Goal: Transaction & Acquisition: Download file/media

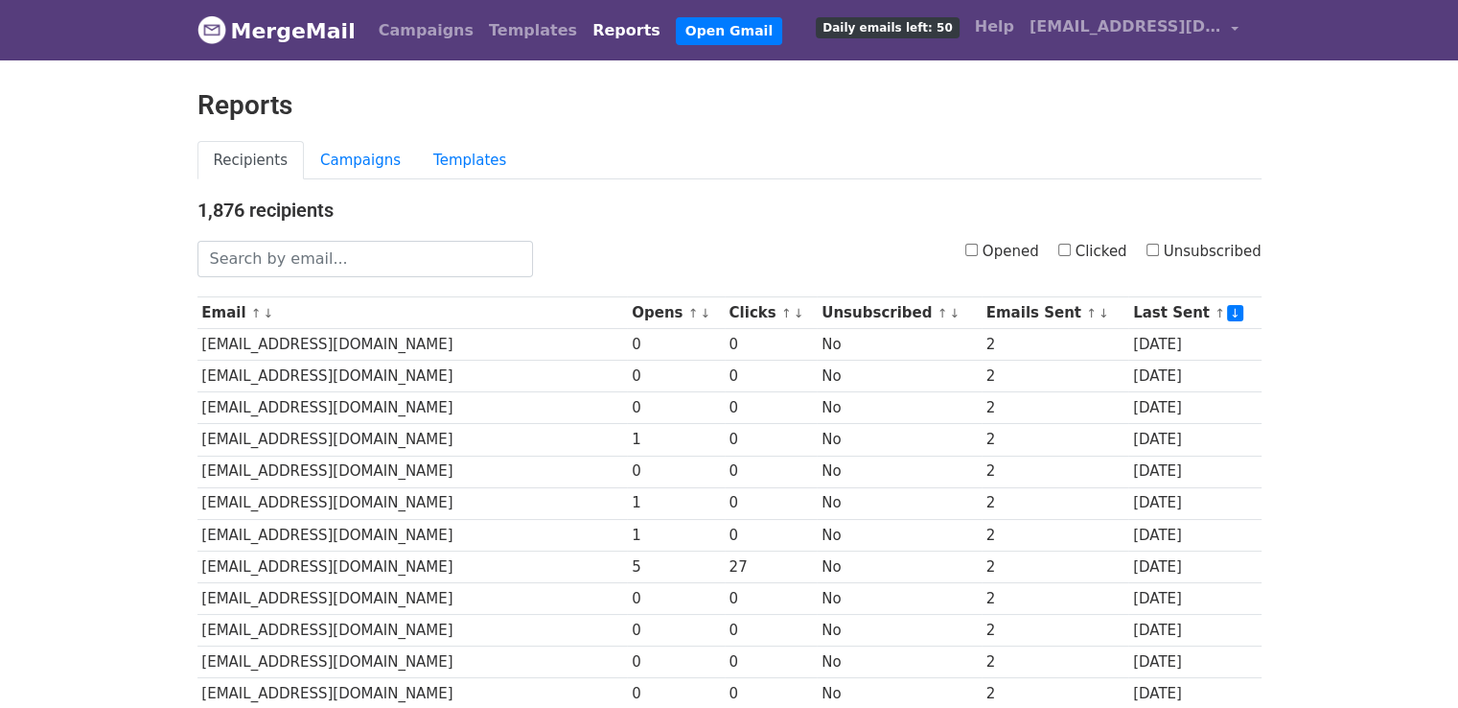
click at [1071, 249] on input "Clicked" at bounding box center [1065, 250] width 12 height 12
checkbox input "true"
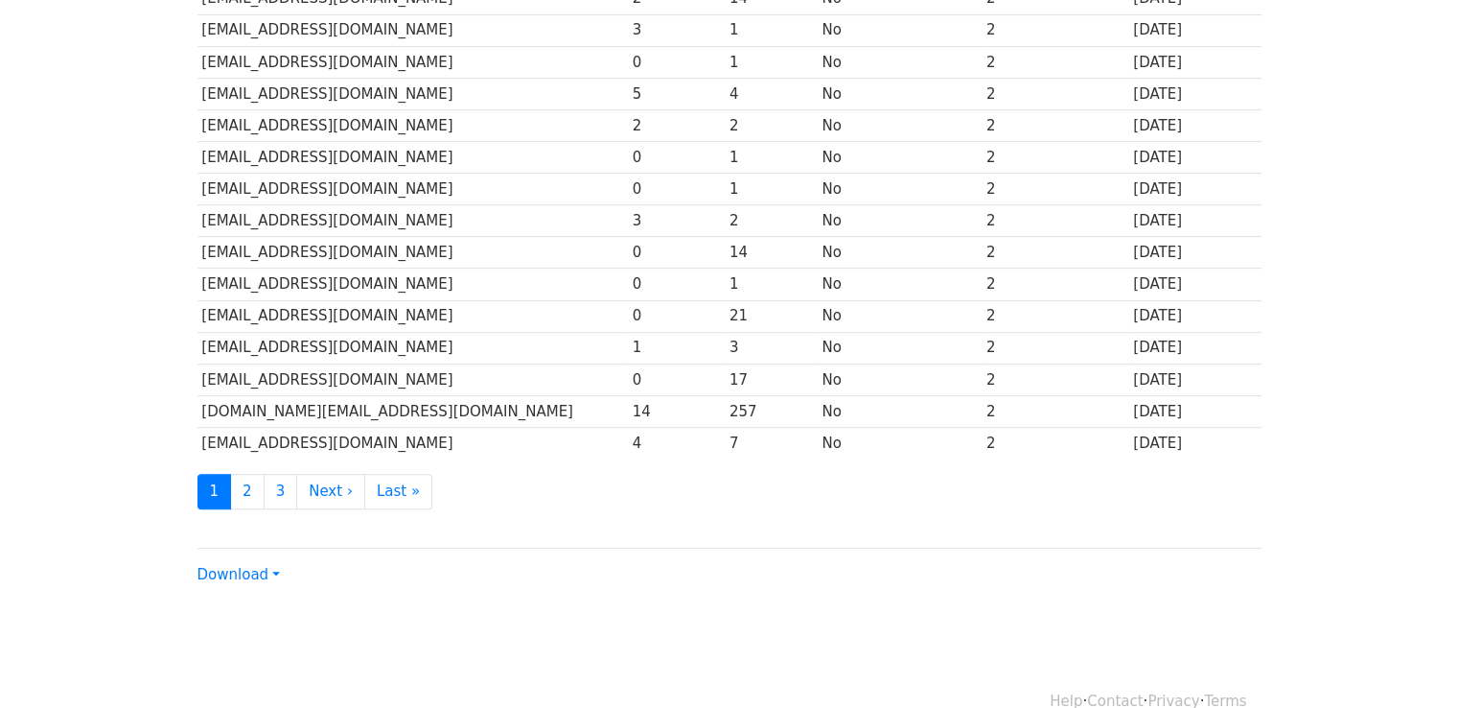
scroll to position [847, 0]
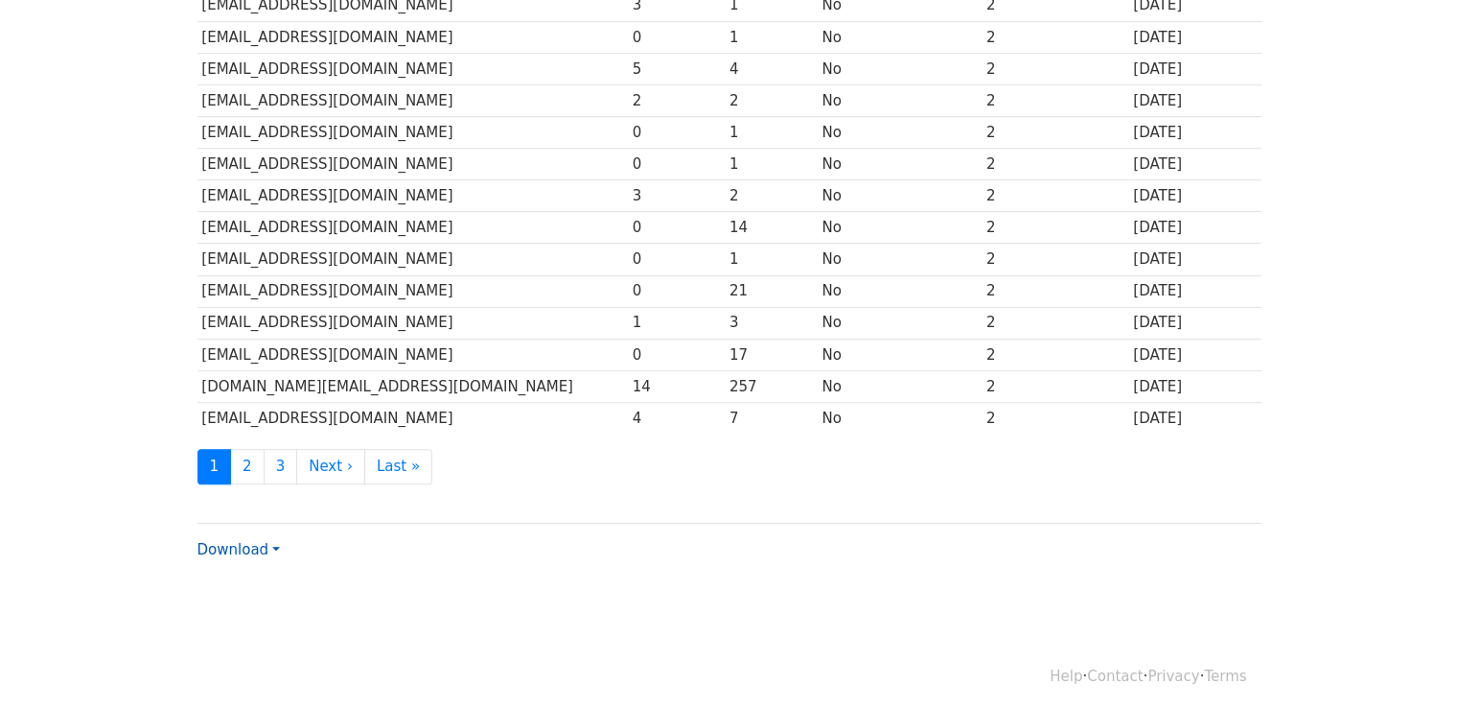
click at [253, 546] on link "Download" at bounding box center [239, 549] width 82 height 17
click at [261, 571] on link "CSV" at bounding box center [274, 586] width 152 height 31
